Goal: Task Accomplishment & Management: Manage account settings

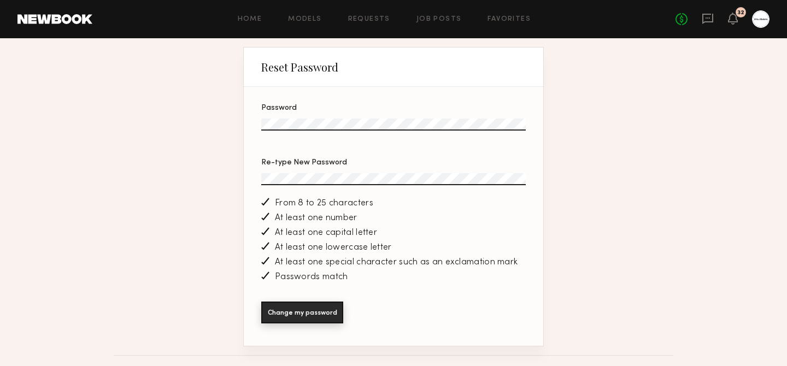
click at [300, 322] on button "Change my password" at bounding box center [302, 313] width 82 height 22
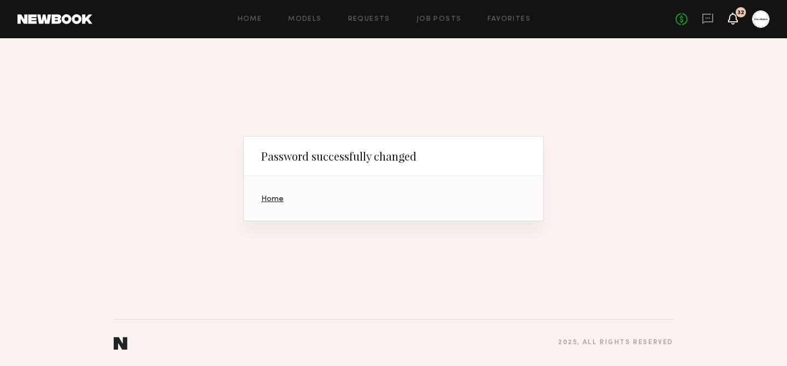
click at [736, 18] on icon at bounding box center [732, 18] width 9 height 8
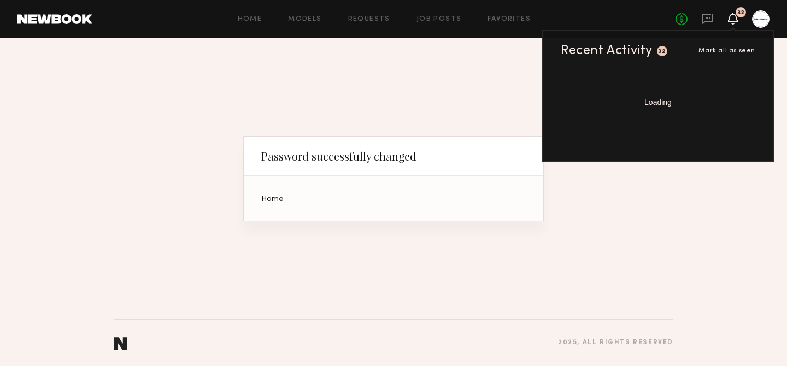
click at [674, 21] on div "Home Models Requests Job Posts Favorites Sign Out" at bounding box center [383, 19] width 583 height 7
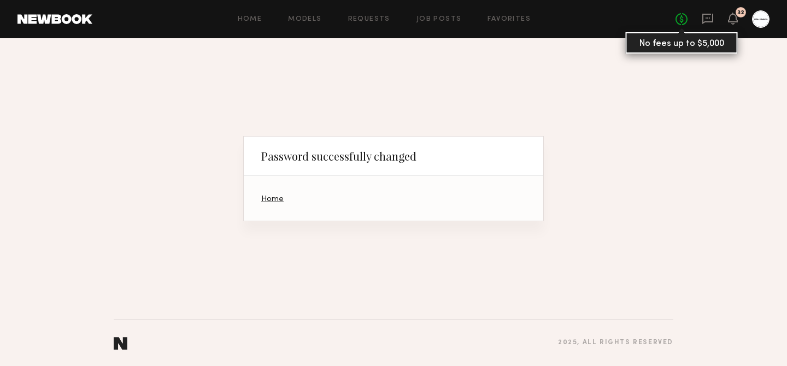
click at [686, 23] on link "No fees up to $5,000" at bounding box center [681, 19] width 12 height 12
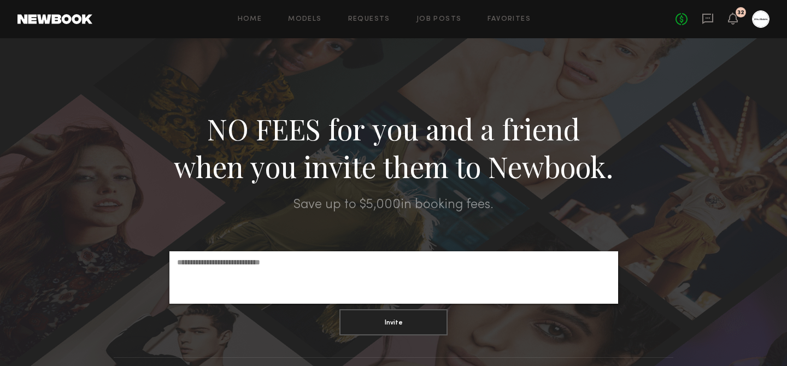
click at [718, 18] on div "No fees up to $5,000 32" at bounding box center [722, 18] width 94 height 17
click at [706, 18] on icon at bounding box center [707, 17] width 4 height 1
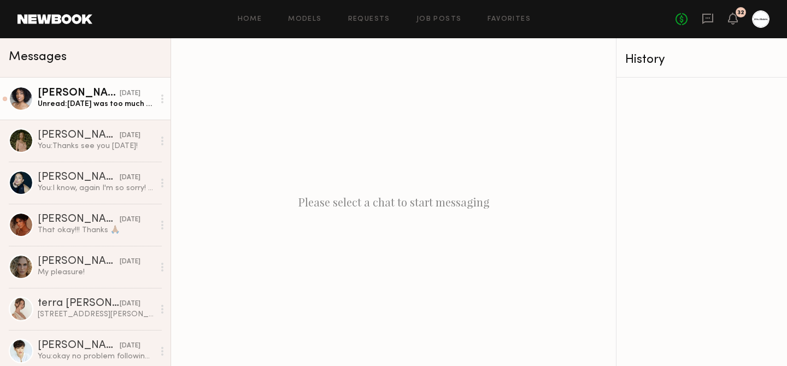
click at [86, 104] on div "Unread: [DATE] was too much fun and I’m excited to try all the products. Thank …" at bounding box center [96, 104] width 116 height 10
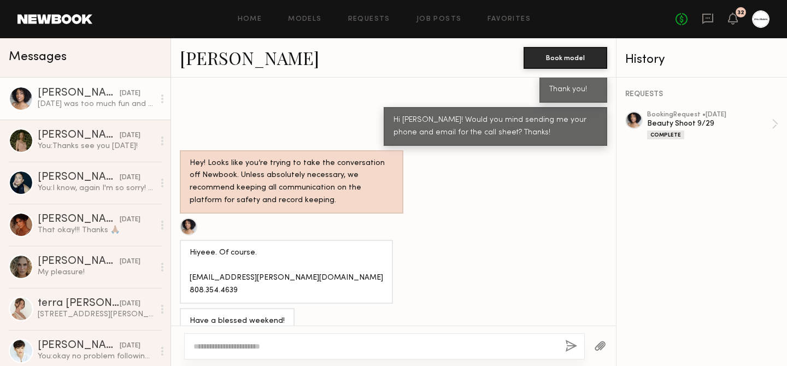
scroll to position [905, 0]
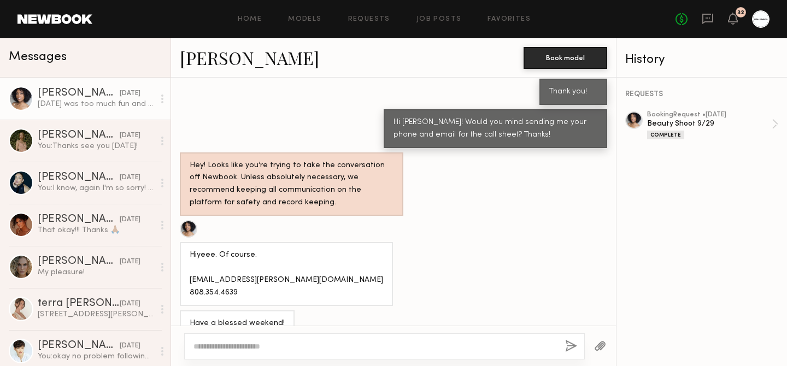
click at [368, 12] on div "Home Models Requests Job Posts Favorites Sign Out No fees up to $5,000 32" at bounding box center [430, 18] width 677 height 17
click at [368, 23] on div "Home Models Requests Job Posts Favorites Sign Out No fees up to $5,000 32" at bounding box center [430, 18] width 677 height 17
click at [371, 14] on div "Home Models Requests Job Posts Favorites Sign Out No fees up to $5,000 32" at bounding box center [430, 18] width 677 height 17
click at [371, 20] on link "Requests" at bounding box center [369, 19] width 42 height 7
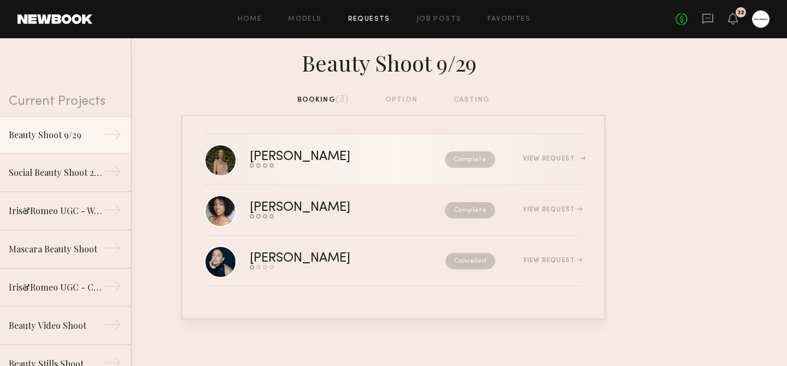
click at [581, 162] on div "View Request" at bounding box center [553, 159] width 60 height 7
